Goal: Task Accomplishment & Management: Use online tool/utility

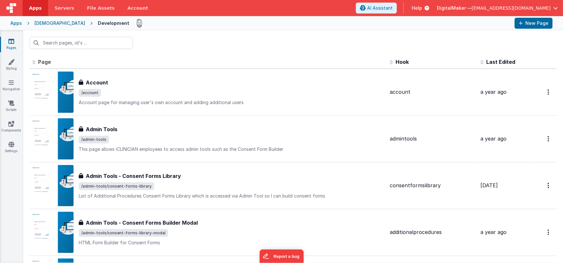
click at [17, 22] on div "Apps" at bounding box center [16, 23] width 12 height 6
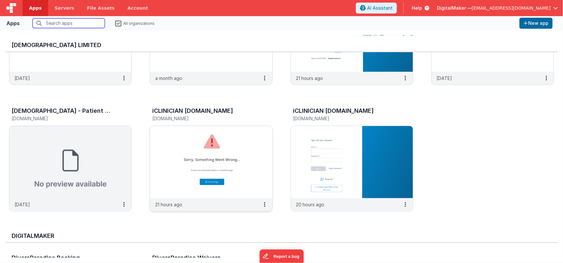
scroll to position [235, 0]
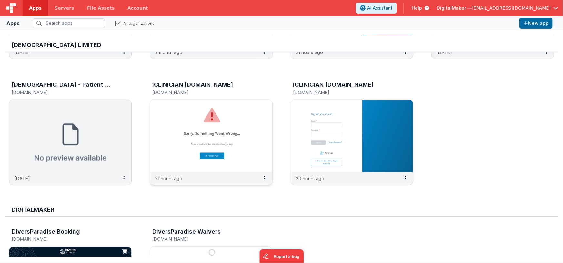
click at [246, 118] on img at bounding box center [211, 136] width 122 height 72
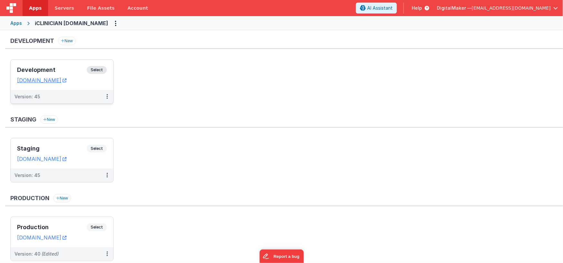
click at [66, 69] on h3 "Development" at bounding box center [52, 70] width 70 height 6
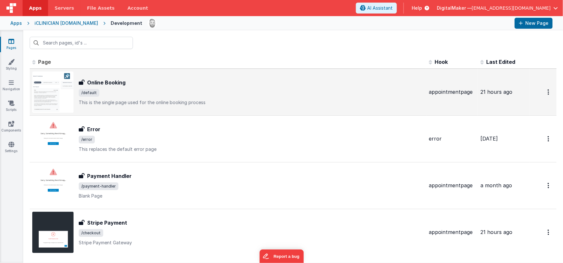
click at [154, 77] on div "Online Booking Online Booking /default This is the single page used for the onl…" at bounding box center [227, 92] width 391 height 41
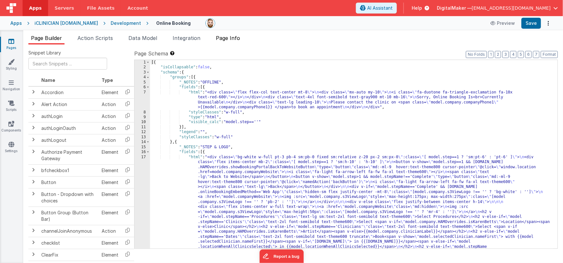
click at [229, 38] on span "Page Info" at bounding box center [228, 38] width 24 height 6
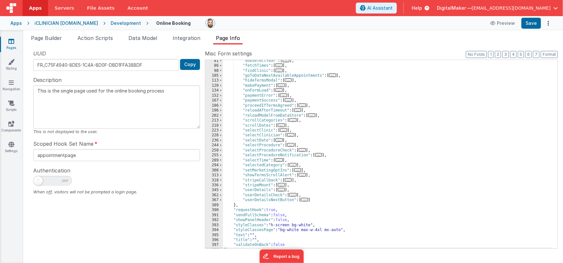
scroll to position [100, 0]
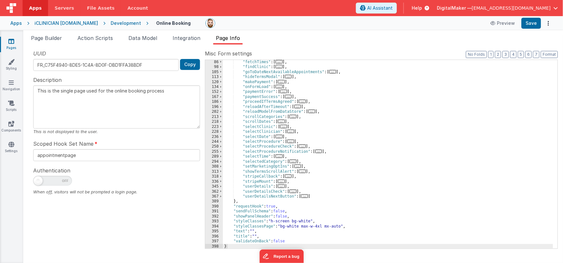
click at [351, 151] on div ""fetchTimes" : [ ... ] , "findClinic" : [ ... ] , "goToDateNextAvailableAppoint…" at bounding box center [388, 159] width 330 height 199
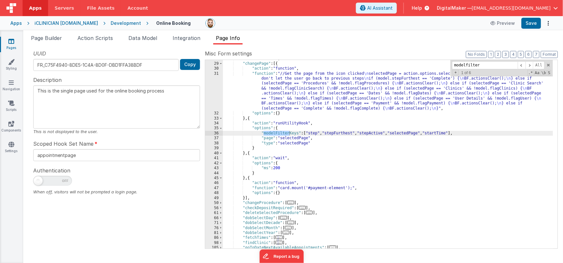
scroll to position [58, 0]
type input "modelfilter"
click at [530, 64] on span at bounding box center [530, 65] width 8 height 8
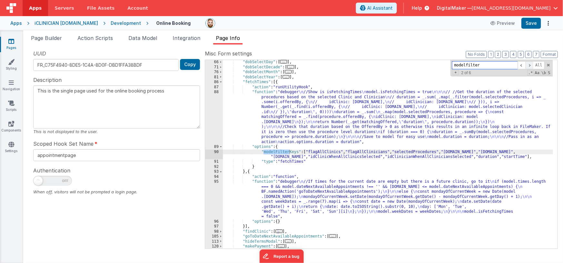
click at [530, 64] on span at bounding box center [530, 65] width 8 height 8
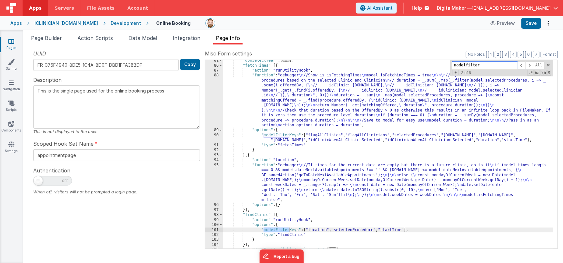
scroll to position [273, 0]
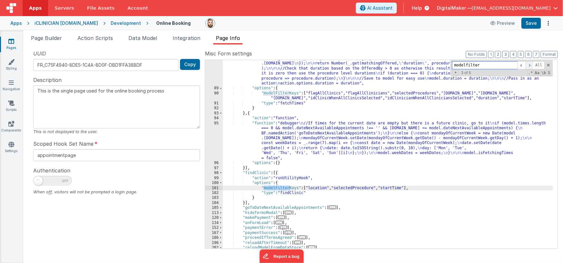
click at [529, 66] on span at bounding box center [530, 65] width 8 height 8
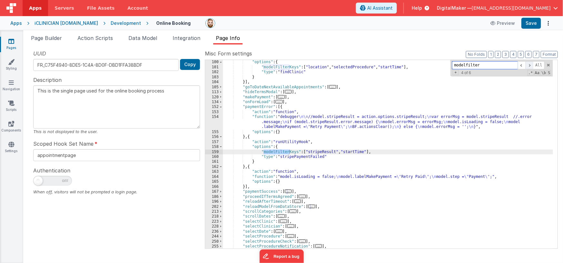
click at [530, 65] on span at bounding box center [530, 65] width 8 height 8
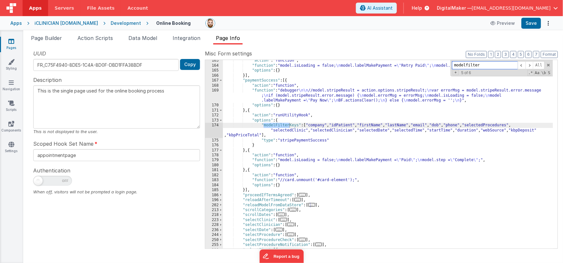
scroll to position [504, 0]
click at [310, 136] on div ""action" : "function" , "function" : "model.isLoading = false; \n model.labelMa…" at bounding box center [388, 158] width 330 height 199
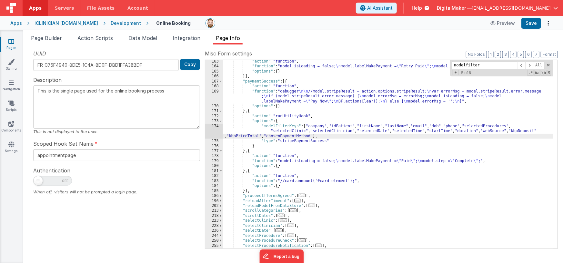
click at [311, 138] on div ""action" : "function" , "function" : "model.isLoading = false; \n model.labelMa…" at bounding box center [388, 158] width 330 height 199
click at [363, 135] on div ""action" : "function" , "function" : "model.isLoading = false; \n model.labelMa…" at bounding box center [388, 158] width 330 height 199
click at [127, 23] on div "Development" at bounding box center [126, 23] width 30 height 6
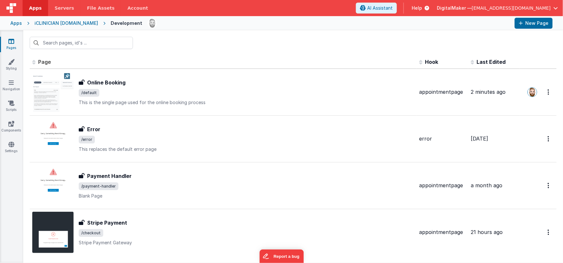
click at [67, 23] on div "iCLINICIAN [DOMAIN_NAME]" at bounding box center [67, 23] width 64 height 6
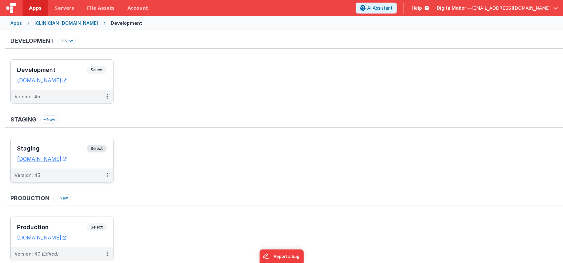
click at [73, 144] on div "Staging Select URLs [DOMAIN_NAME]" at bounding box center [62, 153] width 103 height 30
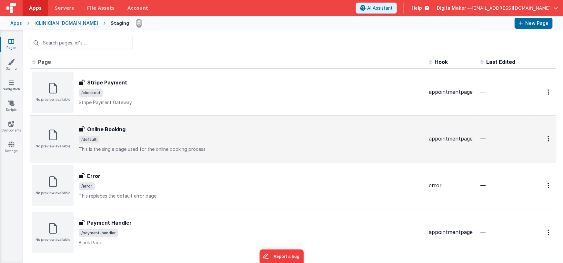
click at [188, 135] on div "Online Booking Online Booking /default This is the single page used for the onl…" at bounding box center [251, 139] width 345 height 27
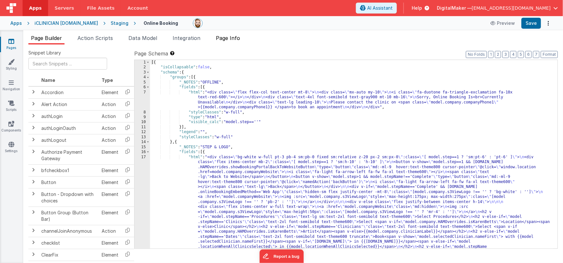
click at [229, 40] on span "Page Info" at bounding box center [228, 38] width 24 height 6
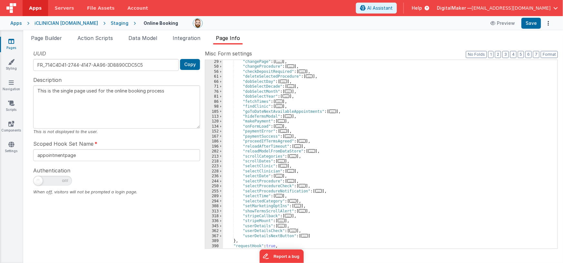
scroll to position [69, 0]
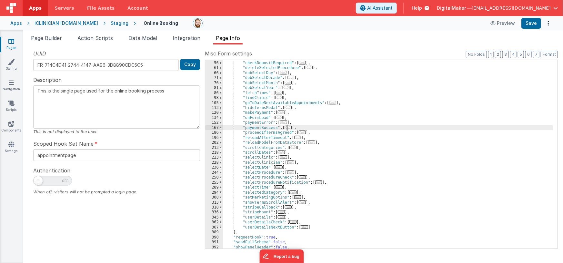
click at [291, 127] on span "..." at bounding box center [288, 128] width 7 height 4
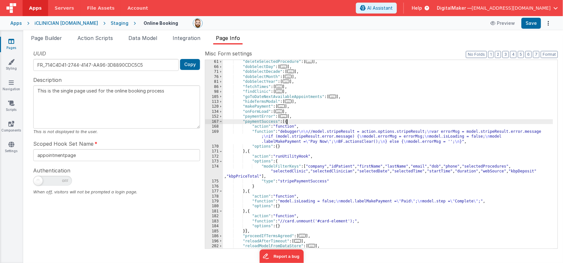
scroll to position [96, 0]
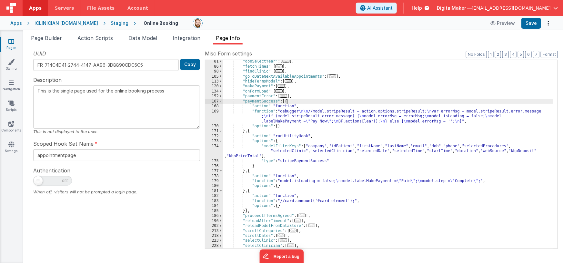
click at [308, 155] on div ""dobSelectYear" : [ ... ] , "fetchTimes" : [ ... ] , "findClinic" : [ ... ] , "…" at bounding box center [388, 158] width 330 height 199
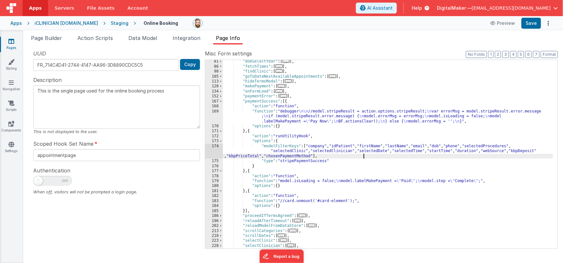
click at [288, 145] on div ""dobSelectYear" : [ ... ] , "fetchTimes" : [ ... ] , "findClinic" : [ ... ] , "…" at bounding box center [388, 158] width 330 height 199
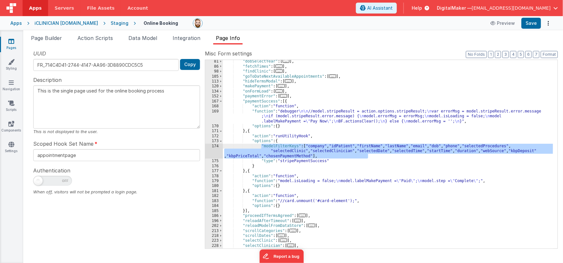
drag, startPoint x: 375, startPoint y: 157, endPoint x: 260, endPoint y: 147, distance: 115.3
click at [260, 147] on div ""dobSelectYear" : [ ... ] , "fetchTimes" : [ ... ] , "findClinic" : [ ... ] , "…" at bounding box center [388, 158] width 330 height 199
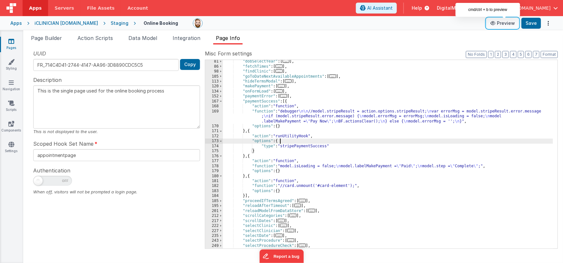
click at [510, 24] on button "Preview" at bounding box center [503, 23] width 32 height 10
click at [91, 24] on div "iCLINICIAN [DOMAIN_NAME]" at bounding box center [67, 23] width 64 height 6
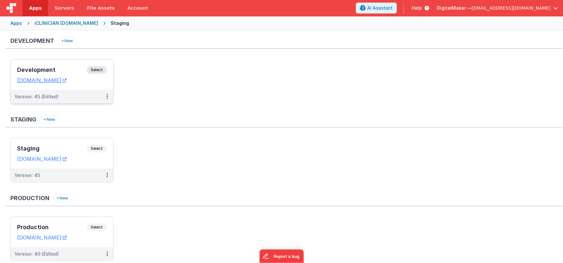
click at [67, 67] on h3 "Development" at bounding box center [52, 70] width 70 height 6
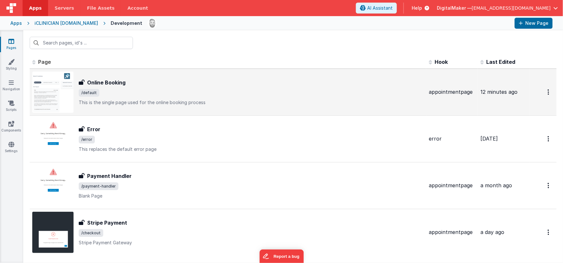
click at [152, 91] on span "/default" at bounding box center [251, 93] width 345 height 8
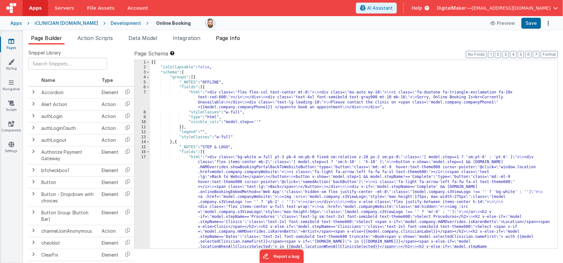
click at [230, 38] on span "Page Info" at bounding box center [228, 38] width 24 height 6
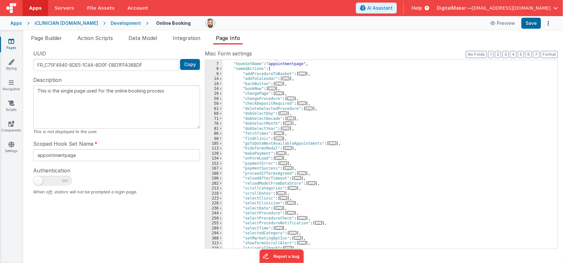
scroll to position [50, 0]
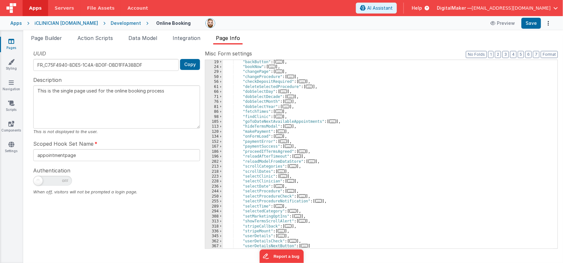
click at [289, 145] on span "..." at bounding box center [288, 147] width 7 height 4
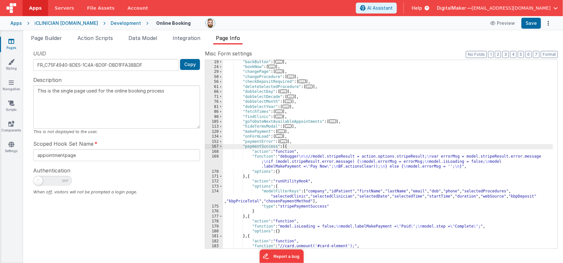
click at [377, 202] on div ""backButton" : [ ... ] , "bookNow" : [ ... ] , "changePage" : [ ... ] , "change…" at bounding box center [388, 159] width 330 height 199
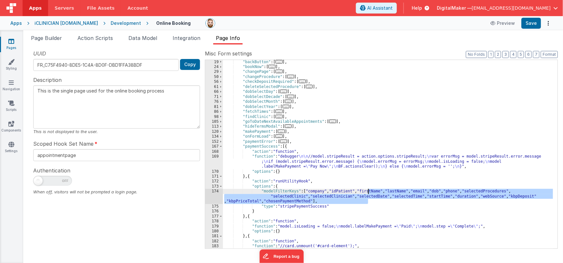
click at [341, 201] on div ""backButton" : [ ... ] , "bookNow" : [ ... ] , "changePage" : [ ... ] , "change…" at bounding box center [388, 159] width 330 height 199
